Goal: Find specific page/section: Locate a particular part of the current website

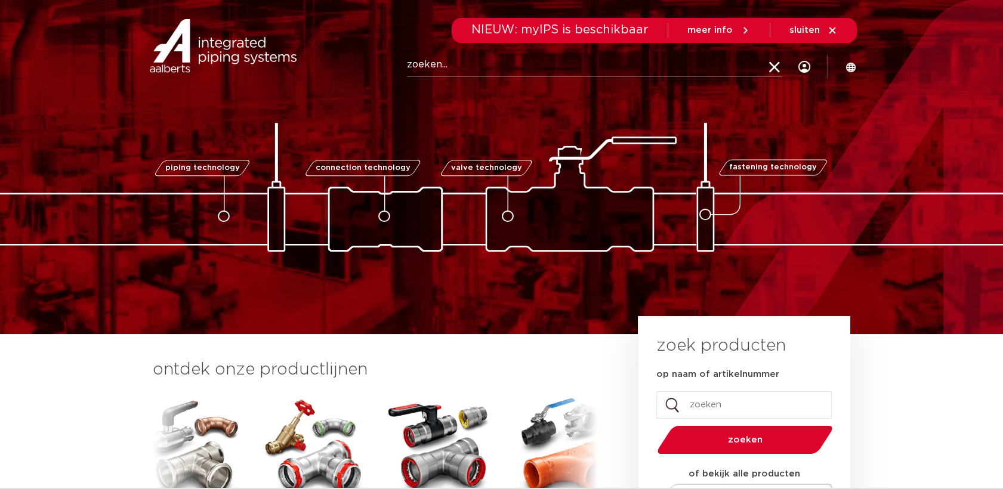
click at [525, 57] on input "Zoeken" at bounding box center [594, 65] width 375 height 24
type input "6193077"
click button "Zoeken" at bounding box center [0, 0] width 0 height 0
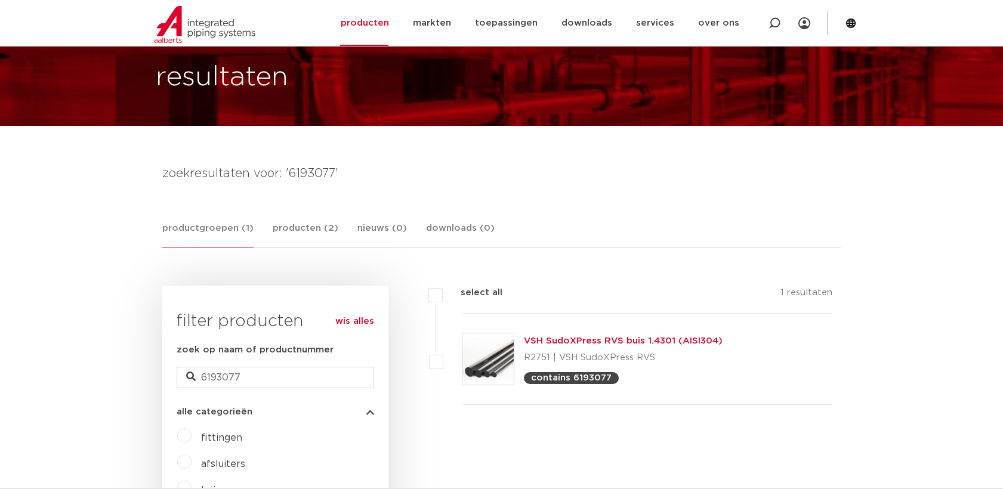
scroll to position [132, 0]
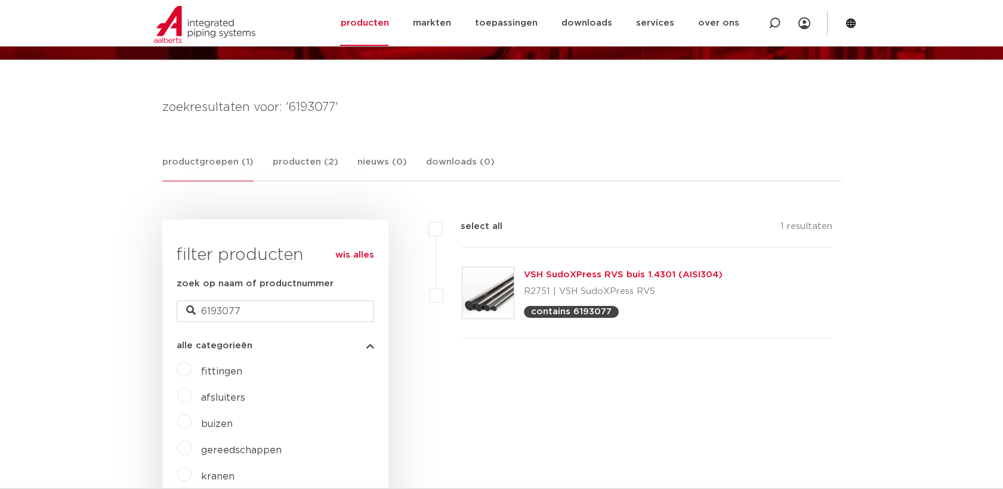
click at [653, 270] on link "VSH SudoXPress RVS buis 1.4301 (AISI304)" at bounding box center [623, 274] width 199 height 9
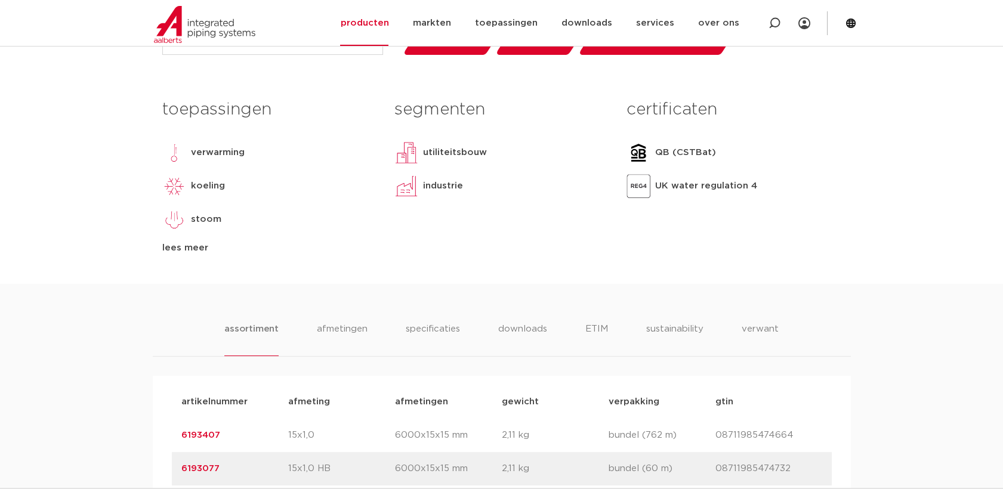
scroll to position [737, 0]
